Goal: Task Accomplishment & Management: Complete application form

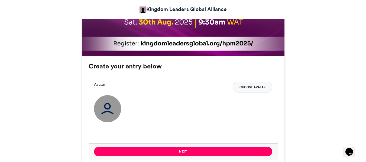
click at [250, 89] on button "Choose Avatar" at bounding box center [253, 87] width 40 height 11
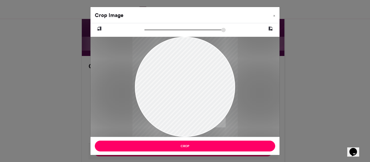
type input "******"
drag, startPoint x: 186, startPoint y: 85, endPoint x: 173, endPoint y: 98, distance: 18.2
click at [173, 98] on div at bounding box center [184, 91] width 105 height 140
drag, startPoint x: 184, startPoint y: 93, endPoint x: 187, endPoint y: 75, distance: 18.5
click at [187, 75] on div at bounding box center [183, 81] width 105 height 140
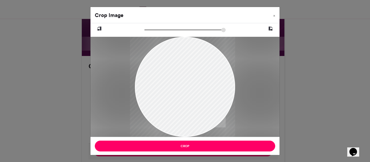
drag, startPoint x: 187, startPoint y: 75, endPoint x: 162, endPoint y: 84, distance: 25.8
click at [162, 84] on div at bounding box center [182, 90] width 105 height 140
click at [273, 15] on button "×" at bounding box center [274, 14] width 11 height 15
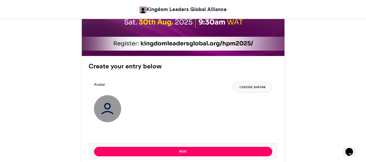
click at [261, 86] on button "Choose Avatar" at bounding box center [253, 87] width 40 height 11
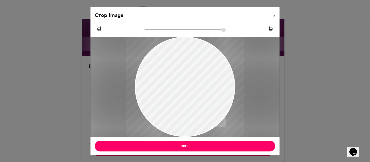
type input "******"
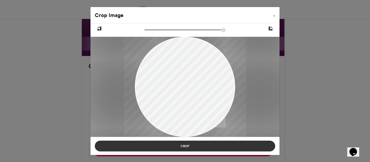
click at [205, 144] on button "Crop" at bounding box center [185, 146] width 181 height 11
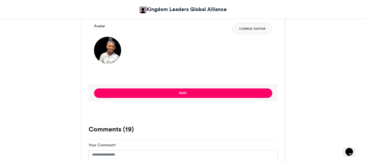
scroll to position [404, 0]
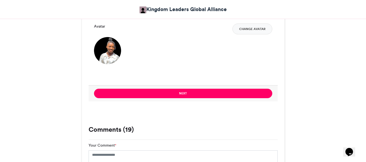
click at [200, 86] on div "Next" at bounding box center [183, 93] width 189 height 16
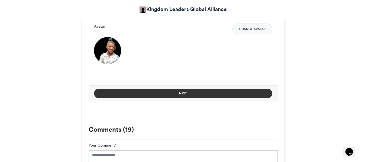
click at [201, 92] on button "Next" at bounding box center [183, 93] width 178 height 9
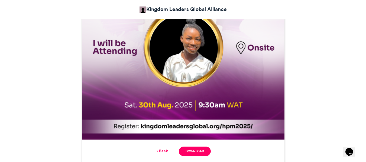
scroll to position [284, 0]
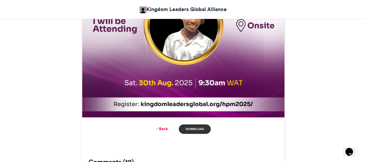
click at [198, 126] on link "Download" at bounding box center [195, 129] width 32 height 9
